Goal: Task Accomplishment & Management: Manage account settings

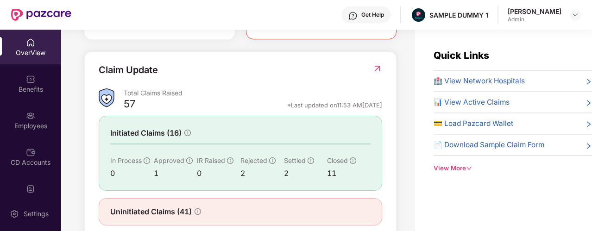
scroll to position [313, 0]
click at [379, 74] on img at bounding box center [377, 69] width 10 height 9
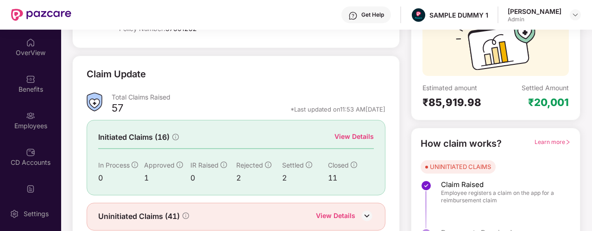
scroll to position [95, 0]
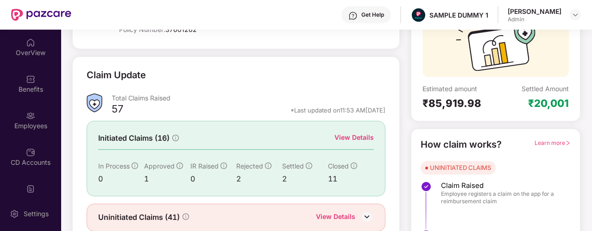
click at [176, 112] on div "57 *Last updated on 11:53 AM[DATE]" at bounding box center [249, 112] width 274 height 12
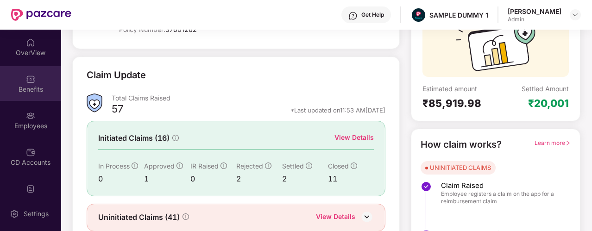
click at [44, 93] on div "Benefits" at bounding box center [30, 89] width 61 height 9
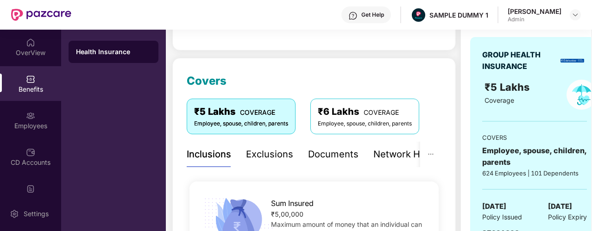
scroll to position [91, 0]
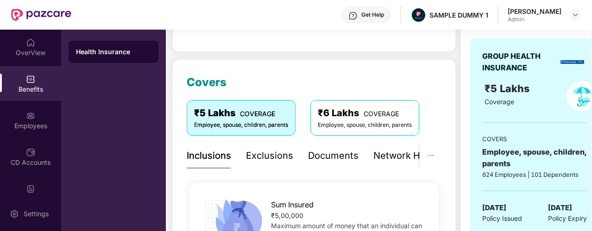
click at [259, 161] on div "Exclusions" at bounding box center [269, 156] width 47 height 14
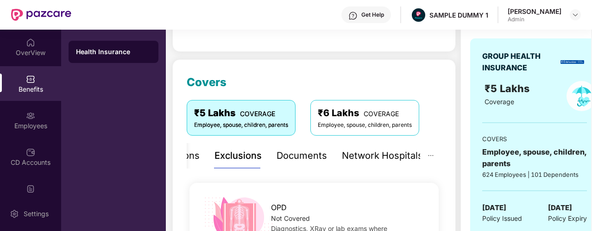
click at [276, 153] on div "Documents" at bounding box center [301, 156] width 50 height 14
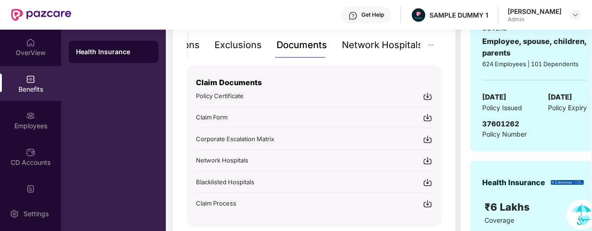
scroll to position [201, 0]
click at [361, 45] on div "Network Hospitals" at bounding box center [382, 45] width 81 height 14
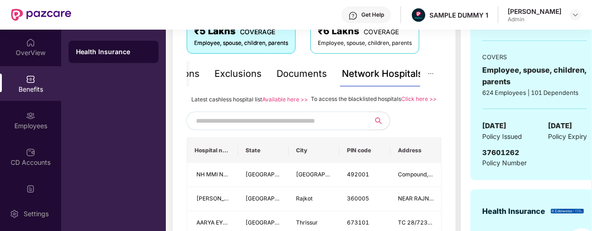
scroll to position [172, 0]
click at [230, 128] on input "text" at bounding box center [275, 121] width 158 height 14
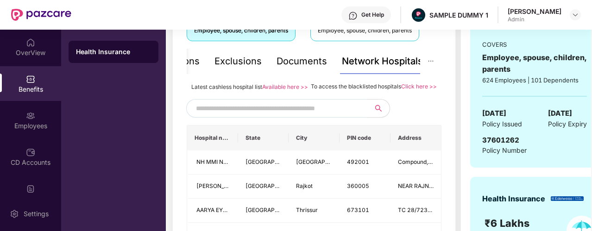
scroll to position [205, 0]
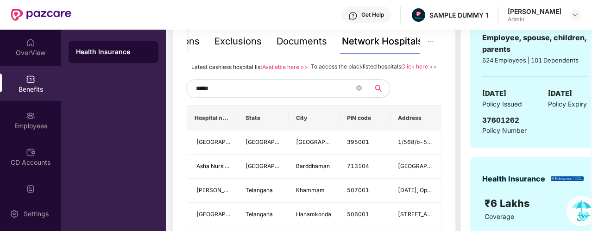
type input "******"
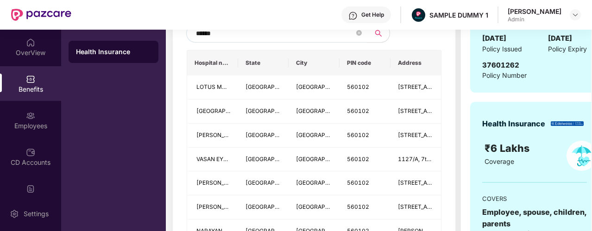
scroll to position [260, 0]
click at [356, 36] on icon "close-circle" at bounding box center [359, 34] width 6 height 6
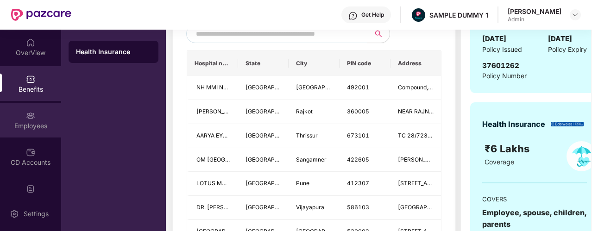
click at [30, 125] on div "Employees" at bounding box center [30, 125] width 61 height 9
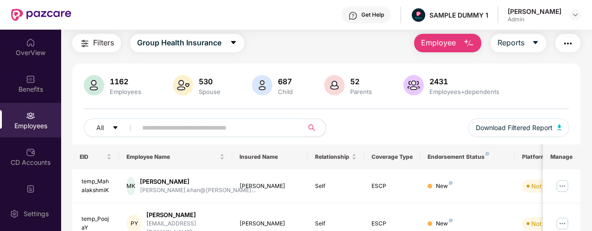
scroll to position [0, 0]
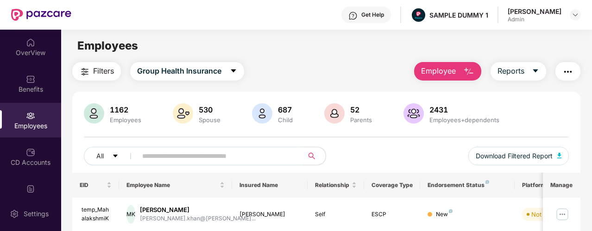
click at [462, 73] on button "Employee" at bounding box center [447, 71] width 67 height 19
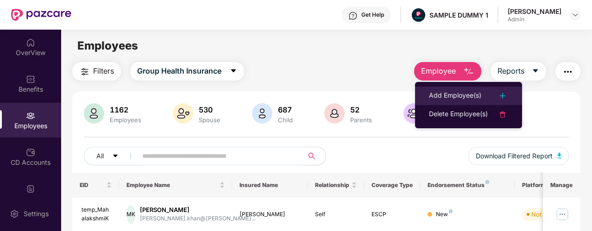
click at [446, 88] on li "Add Employee(s)" at bounding box center [468, 96] width 107 height 19
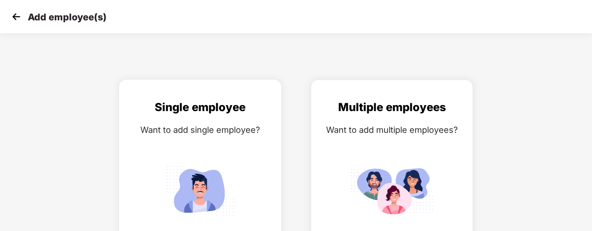
scroll to position [31, 0]
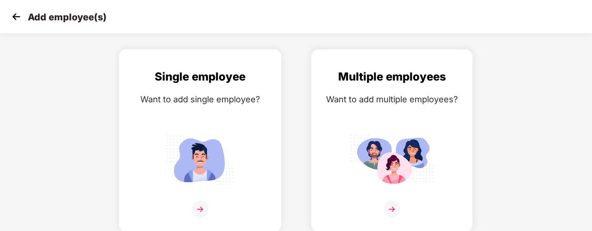
click at [250, 139] on div "Single employee Want to add single employee?" at bounding box center [200, 148] width 143 height 161
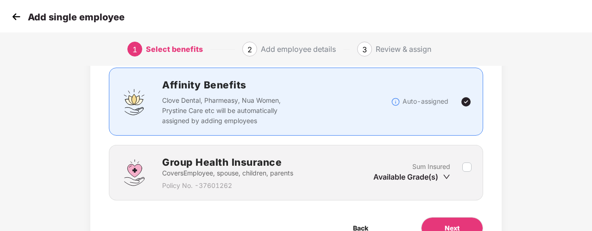
scroll to position [110, 0]
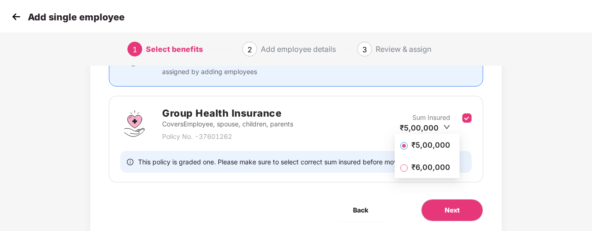
click at [407, 148] on span at bounding box center [403, 145] width 7 height 7
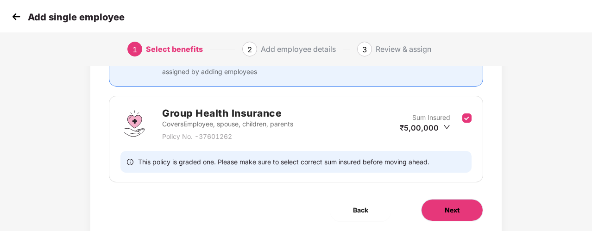
click at [453, 201] on button "Next" at bounding box center [452, 210] width 62 height 22
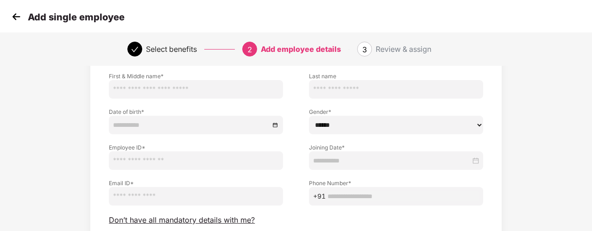
scroll to position [63, 0]
click at [165, 219] on span "Don’t have all mandatory details with me?" at bounding box center [182, 221] width 146 height 10
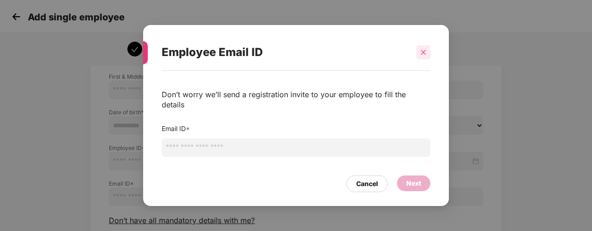
click at [426, 56] on icon "close" at bounding box center [423, 52] width 6 height 6
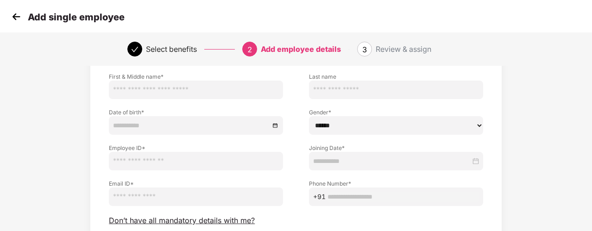
click at [18, 19] on img at bounding box center [16, 17] width 14 height 14
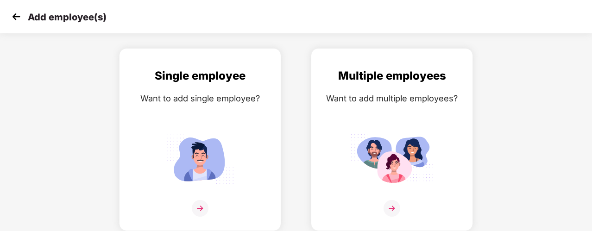
scroll to position [31, 0]
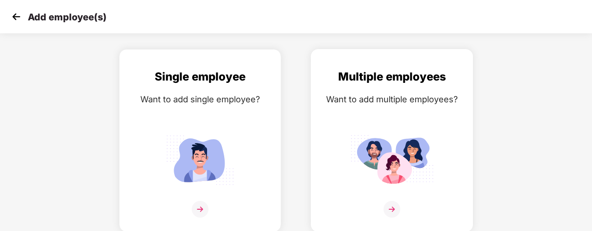
click at [378, 117] on div "Multiple employees Want to add multiple employees?" at bounding box center [391, 148] width 143 height 161
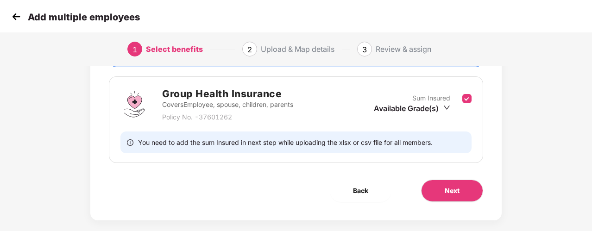
scroll to position [141, 0]
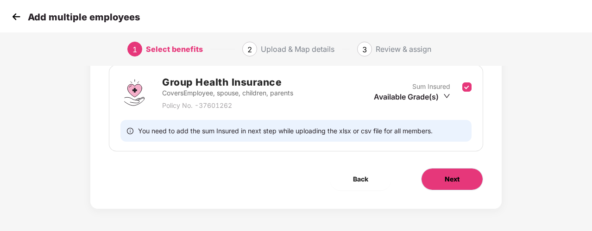
click at [429, 181] on button "Next" at bounding box center [452, 179] width 62 height 22
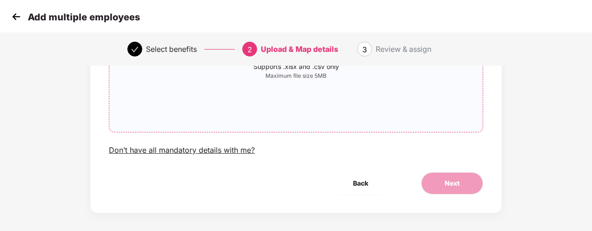
scroll to position [137, 0]
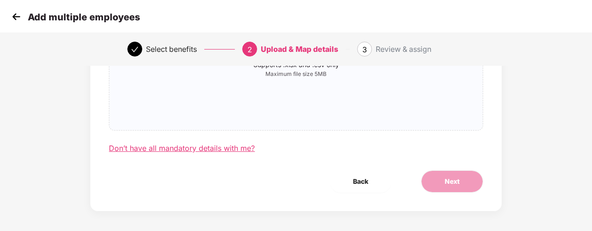
click at [212, 148] on div "Don’t have all mandatory details with me?" at bounding box center [182, 149] width 146 height 10
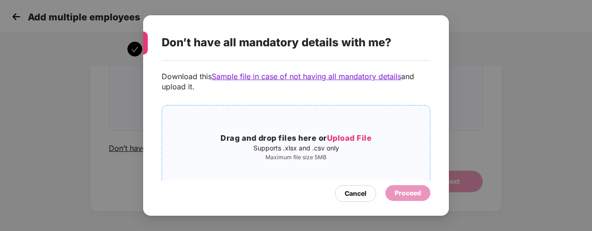
scroll to position [61, 0]
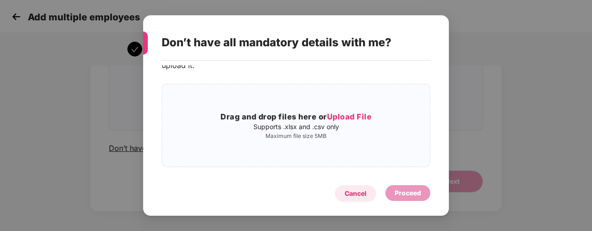
click at [351, 193] on div "Cancel" at bounding box center [355, 193] width 22 height 10
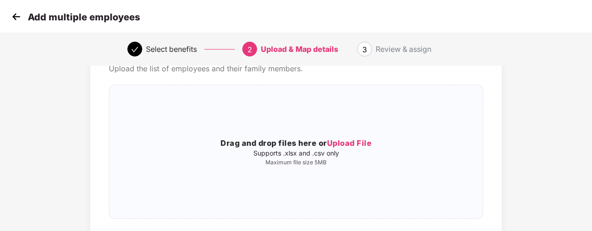
scroll to position [34, 0]
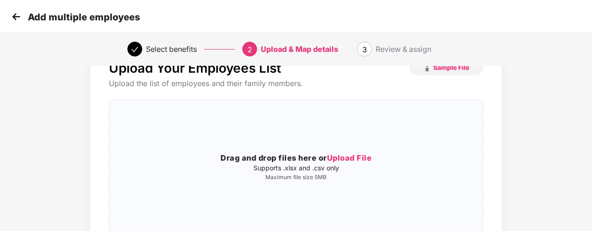
click at [14, 17] on img at bounding box center [16, 17] width 14 height 14
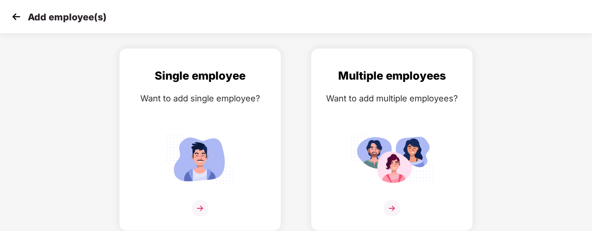
scroll to position [31, 0]
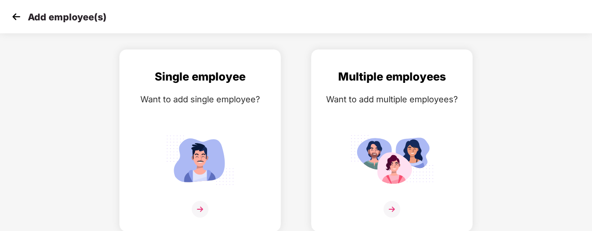
click at [14, 17] on img at bounding box center [16, 17] width 14 height 14
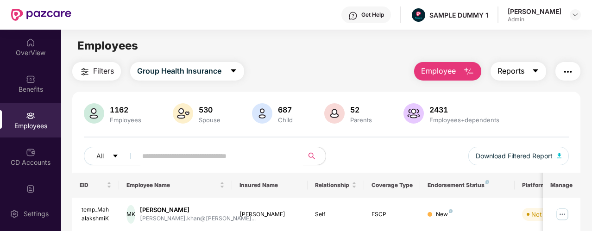
click at [501, 63] on button "Reports" at bounding box center [518, 71] width 56 height 19
click at [570, 112] on div "1162 Employees 530 Spouse 687 Child [DEMOGRAPHIC_DATA] Parents 2431 Employees+d…" at bounding box center [326, 137] width 508 height 69
click at [572, 79] on button "button" at bounding box center [567, 71] width 25 height 19
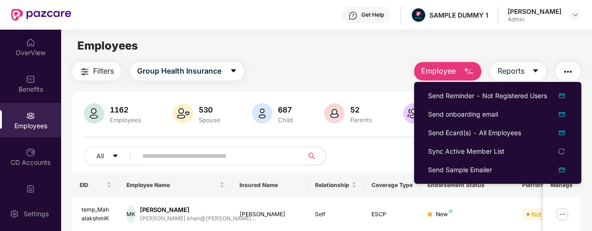
click at [386, 55] on main "Employees Filters Group Health Insurance Employee Reports 1162 Employees 530 Sp…" at bounding box center [326, 145] width 530 height 231
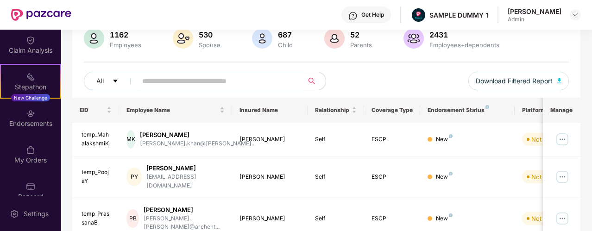
scroll to position [222, 0]
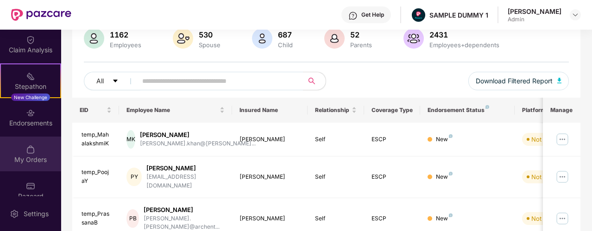
click at [30, 149] on img at bounding box center [30, 149] width 9 height 9
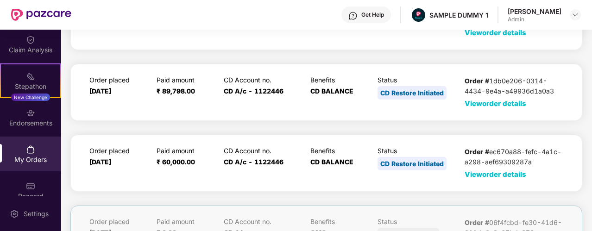
scroll to position [0, 0]
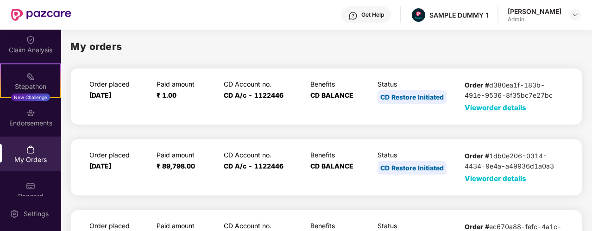
click at [483, 111] on span "View order details" at bounding box center [495, 107] width 62 height 9
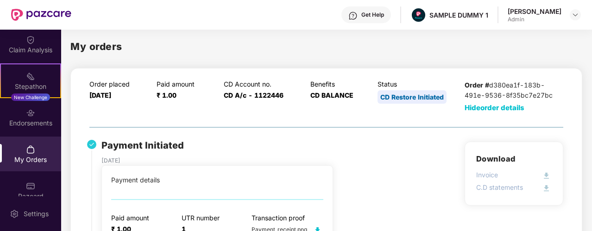
click at [201, 50] on div "My orders" at bounding box center [326, 46] width 512 height 15
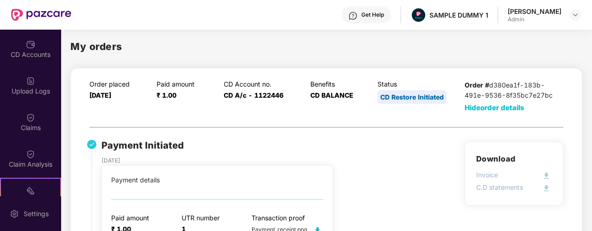
scroll to position [109, 0]
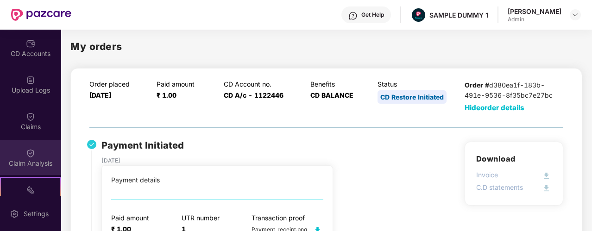
click at [34, 155] on div "Claim Analysis" at bounding box center [30, 157] width 61 height 35
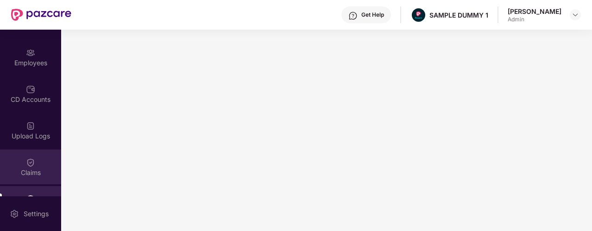
scroll to position [0, 0]
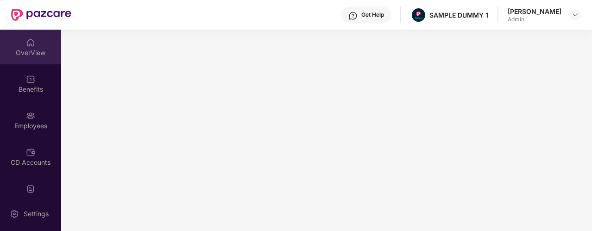
click at [33, 52] on div "OverView" at bounding box center [30, 52] width 61 height 9
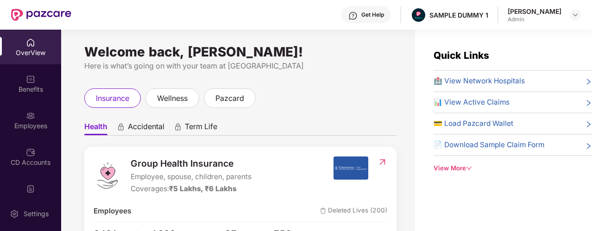
click at [446, 165] on div "View More" at bounding box center [512, 168] width 158 height 10
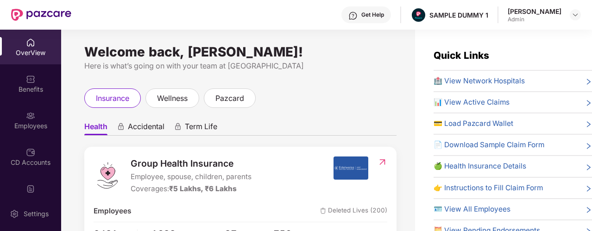
click at [357, 18] on img at bounding box center [352, 15] width 9 height 9
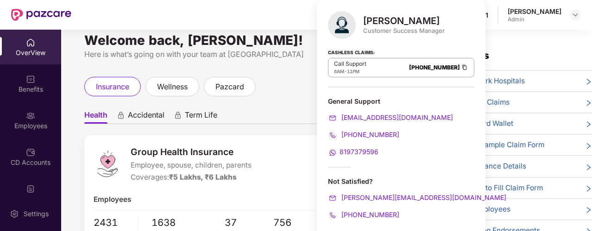
scroll to position [7, 0]
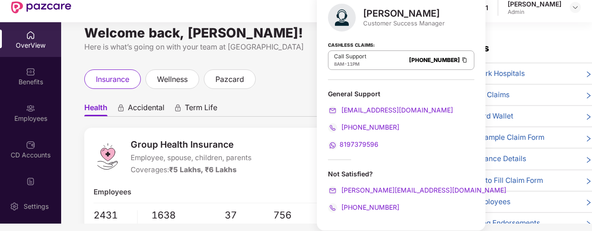
click at [297, 108] on ul "Health Accidental Term Life" at bounding box center [240, 107] width 312 height 19
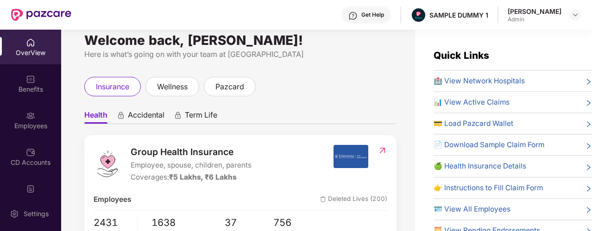
scroll to position [0, 0]
